Goal: Task Accomplishment & Management: Use online tool/utility

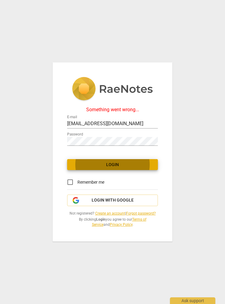
click at [70, 184] on input "Remember me" at bounding box center [70, 182] width 15 height 15
checkbox input "true"
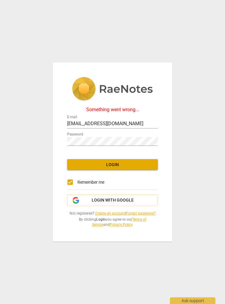
click at [76, 161] on button "Login" at bounding box center [112, 164] width 91 height 11
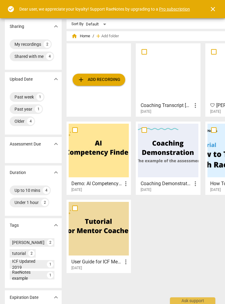
click at [89, 71] on div "add Add recording" at bounding box center [99, 79] width 64 height 73
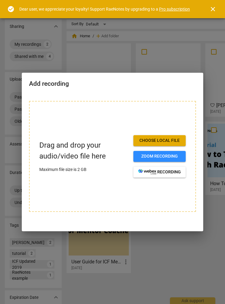
click at [170, 143] on button "Choose local file" at bounding box center [160, 140] width 52 height 11
click at [146, 137] on button "Choose local file" at bounding box center [160, 140] width 52 height 11
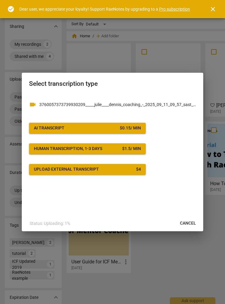
click at [62, 126] on div "AI Transcript" at bounding box center [49, 128] width 31 height 6
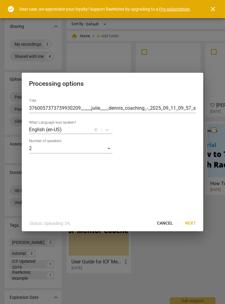
click at [79, 108] on input "3760057373739930209_____julie____dennis_coaching_-_2025_09_11_09_57_sast_-_reco…" at bounding box center [112, 108] width 167 height 10
click at [50, 111] on input "3760057373739930209_____julie____dennis_coaching_-_2025_09_11_09_57_sast_-_reco…" at bounding box center [112, 108] width 167 height 10
click at [48, 105] on input "3760057373739930209_____julie____dennis_coaching_-_2025_09_11_09_57_sast_-_reco…" at bounding box center [112, 108] width 167 height 10
click at [46, 104] on input "3760057373739930209_____julie____dennis_coaching_-_2025_09_11_09_57_sast_-_reco…" at bounding box center [112, 108] width 167 height 10
click at [55, 104] on input "3760057373739930209_____julie____dennis_coaching_-_2025_09_11_09_57_sast_-_reco…" at bounding box center [112, 108] width 167 height 10
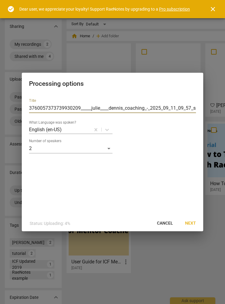
click at [55, 105] on input "3760057373739930209_____julie____dennis_coaching_-_2025_09_11_09_57_sast_-_reco…" at bounding box center [112, 108] width 167 height 10
type input "Coaching Transcript [DATE]"
click at [35, 168] on div "Title Coaching Transcript 11 September 2025 What Language was spoken? English (…" at bounding box center [113, 155] width 182 height 122
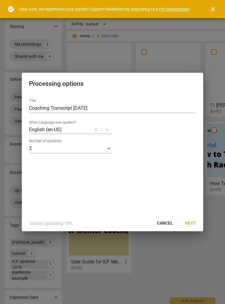
click at [192, 226] on button "Next" at bounding box center [190, 223] width 21 height 11
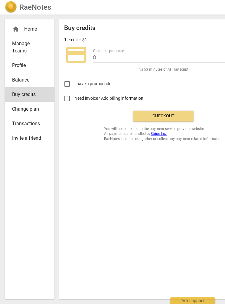
click at [179, 113] on span "Checkout" at bounding box center [163, 116] width 51 height 6
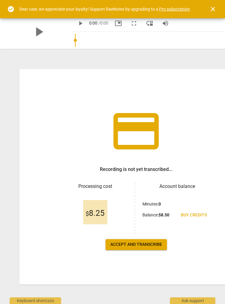
click at [146, 245] on span "Accept and transcribe" at bounding box center [137, 244] width 52 height 6
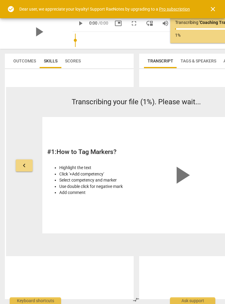
click at [211, 11] on span "close" at bounding box center [213, 8] width 7 height 7
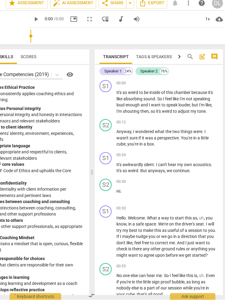
scroll to position [0, 47]
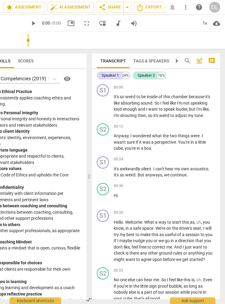
click at [144, 62] on span "Tags & Speakers" at bounding box center [152, 60] width 36 height 5
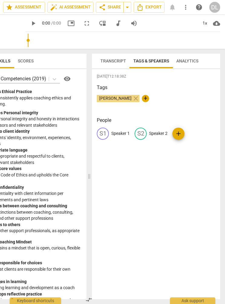
click at [115, 131] on p "Speaker 1" at bounding box center [120, 133] width 18 height 6
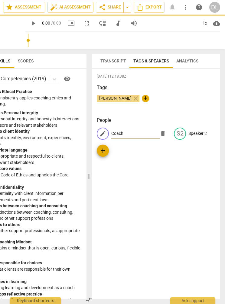
type input "Coach"
click at [189, 135] on p "Speaker 2" at bounding box center [198, 133] width 18 height 6
type input "Coachee"
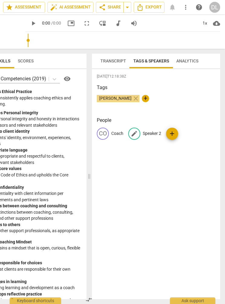
click at [150, 134] on p "Speaker 2" at bounding box center [152, 133] width 18 height 6
click at [153, 131] on input "Coachee" at bounding box center [167, 134] width 48 height 10
click at [148, 134] on input "Coachee" at bounding box center [167, 134] width 48 height 10
type input "Coachee"
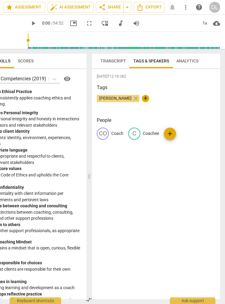
click at [180, 55] on button "Analytics" at bounding box center [187, 61] width 29 height 15
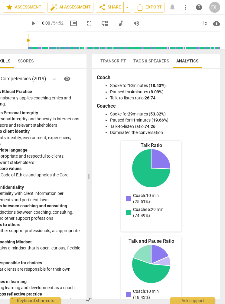
scroll to position [0, 0]
click at [110, 58] on span "Transcript" at bounding box center [113, 61] width 33 height 8
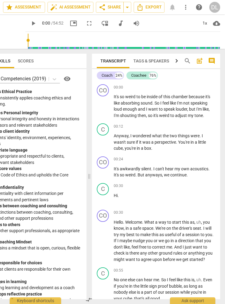
click at [188, 6] on span "more_vert" at bounding box center [185, 7] width 7 height 7
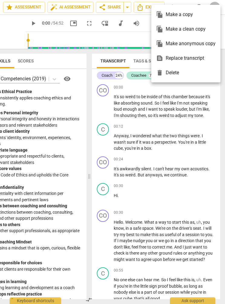
click at [137, 3] on div at bounding box center [112, 152] width 225 height 304
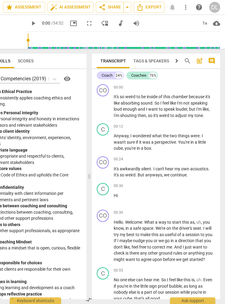
click at [147, 5] on span "Export" at bounding box center [149, 7] width 25 height 7
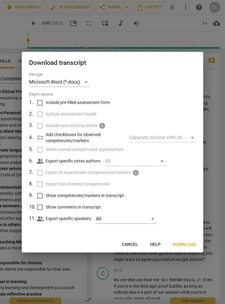
click at [181, 241] on button "Download" at bounding box center [184, 244] width 33 height 11
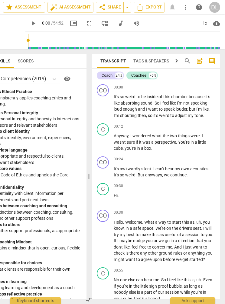
click at [184, 5] on span "more_vert" at bounding box center [185, 7] width 7 height 7
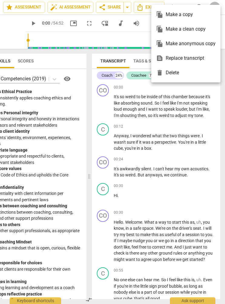
click at [0, 33] on div at bounding box center [112, 152] width 225 height 304
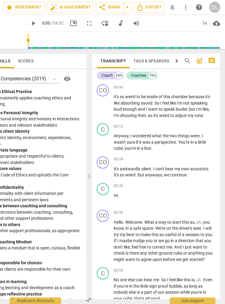
click at [183, 9] on span "more_vert" at bounding box center [185, 7] width 7 height 7
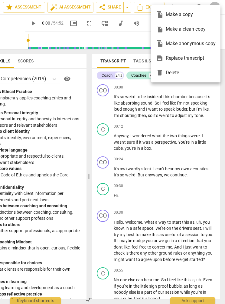
click at [130, 103] on div at bounding box center [112, 152] width 225 height 304
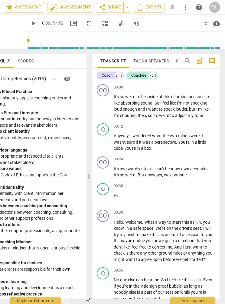
click at [212, 6] on div "DL" at bounding box center [215, 7] width 11 height 11
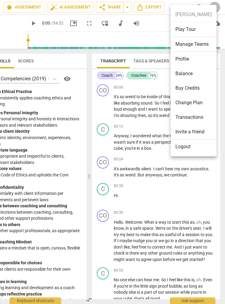
click at [119, 123] on div at bounding box center [112, 152] width 225 height 304
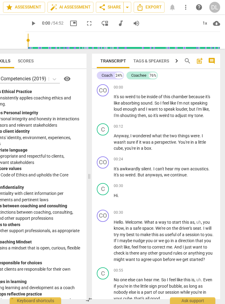
click at [175, 59] on icon "button" at bounding box center [176, 60] width 7 height 7
click at [102, 59] on span "Tags & Speakers" at bounding box center [123, 61] width 43 height 8
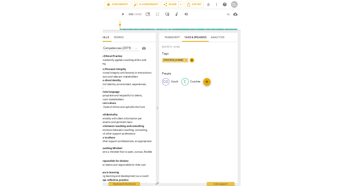
scroll to position [0, 0]
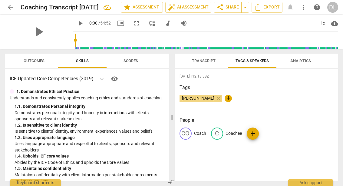
click at [225, 8] on span "more_vert" at bounding box center [303, 7] width 7 height 7
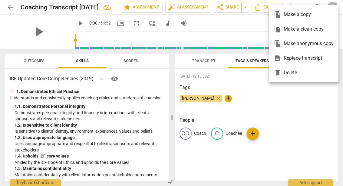
click at [225, 105] on div at bounding box center [171, 93] width 343 height 186
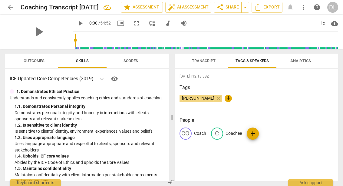
click at [225, 9] on span "Export" at bounding box center [266, 7] width 25 height 7
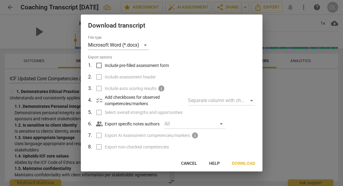
click at [225, 163] on span "Download" at bounding box center [243, 163] width 23 height 6
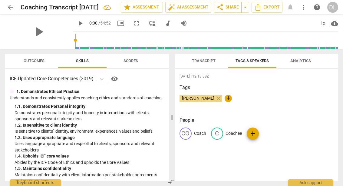
click at [225, 27] on span "cloud_download" at bounding box center [334, 23] width 7 height 7
click at [225, 27] on li "Download audio" at bounding box center [316, 23] width 45 height 15
